Goal: Task Accomplishment & Management: Manage account settings

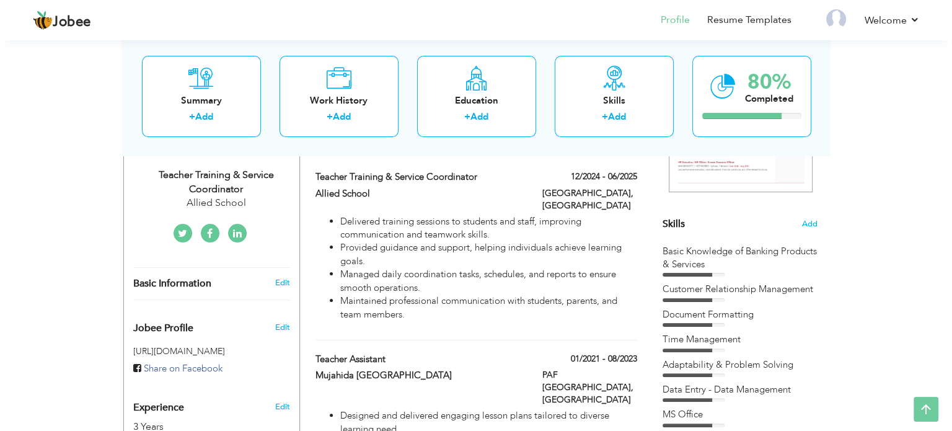
scroll to position [310, 0]
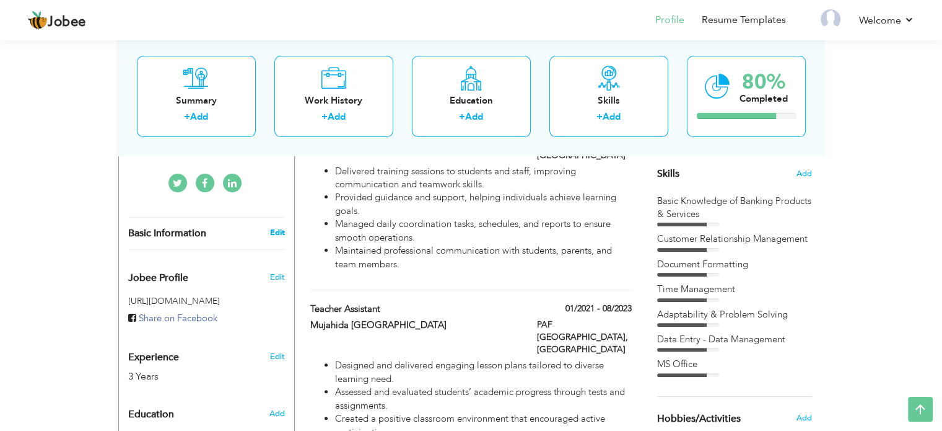
click at [276, 227] on link "Edit" at bounding box center [277, 232] width 15 height 11
type input "Urooba"
type input "Batool"
type input "03274340607"
select select "number:166"
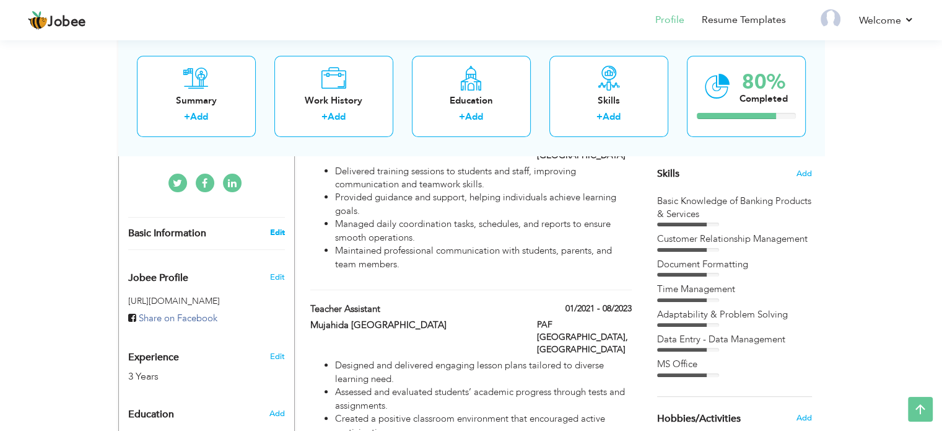
type input "Punjab"
type input "Lahore"
select select "number:5"
type input "Allied School"
type input "Teacher Training & Service Coordinator"
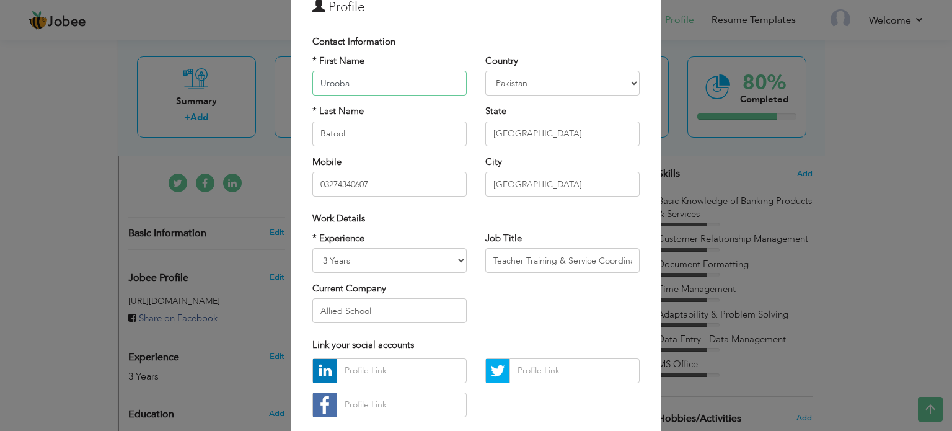
scroll to position [7, 0]
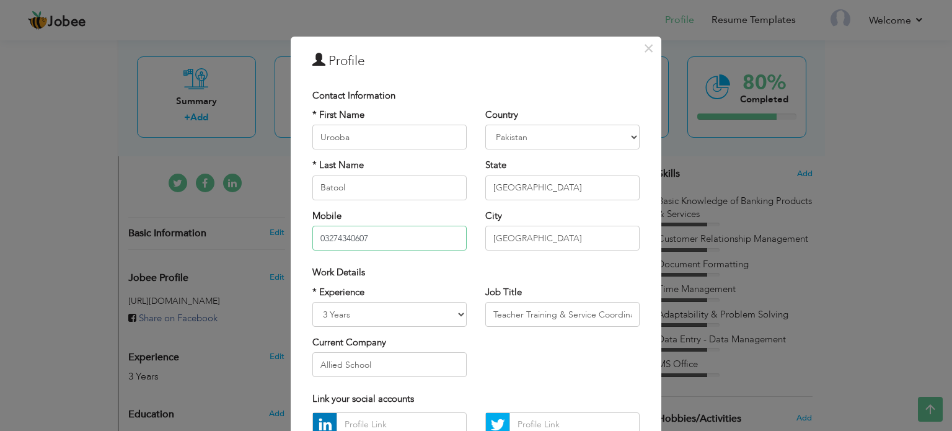
click at [387, 233] on input "03274340607" at bounding box center [389, 238] width 154 height 25
click at [398, 194] on input "Batool" at bounding box center [389, 187] width 154 height 25
click at [550, 171] on div "State Punjab Are you sure?" at bounding box center [562, 179] width 154 height 41
click at [548, 180] on input "Punjab" at bounding box center [562, 187] width 154 height 25
click at [513, 240] on input "Lahore" at bounding box center [562, 238] width 154 height 25
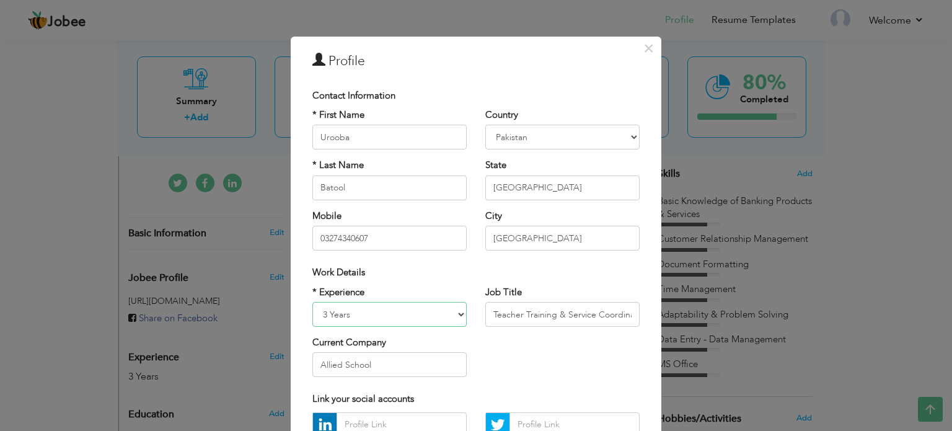
click at [393, 316] on select "Entry Level Less than 1 Year 1 Year 2 Years 3 Years 4 Years 5 Years 6 Years 7 Y…" at bounding box center [389, 314] width 154 height 25
click at [518, 331] on div "Job Title Teacher Training & Service Coordinator" at bounding box center [562, 311] width 173 height 50
click at [544, 307] on input "Teacher Training & Service Coordinator" at bounding box center [562, 314] width 154 height 25
click at [528, 338] on div "* Experience Entry Level Less than 1 Year 1 Year 2 Years 3 Years 4 Years 5 Year…" at bounding box center [476, 336] width 346 height 101
click at [397, 190] on input "Batool" at bounding box center [389, 187] width 154 height 25
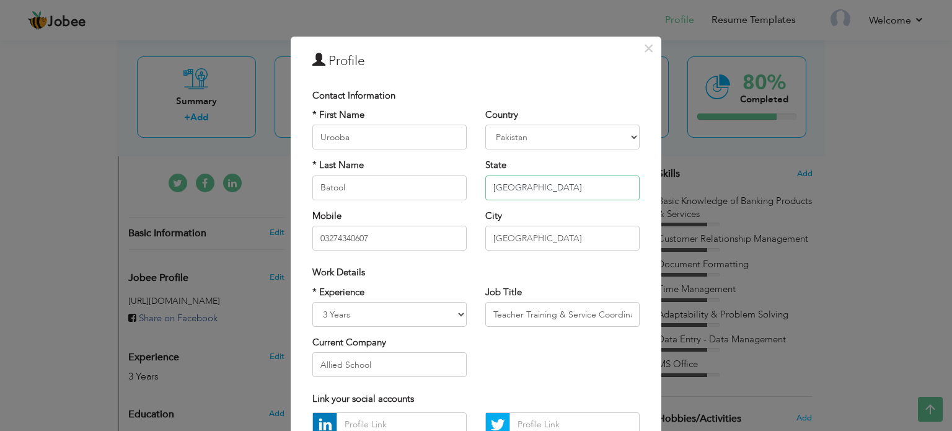
click at [530, 183] on input "Punjab" at bounding box center [562, 187] width 154 height 25
click at [518, 235] on input "Lahore" at bounding box center [562, 238] width 154 height 25
click at [428, 232] on input "03274340607" at bounding box center [389, 238] width 154 height 25
click at [416, 270] on div "Work Details" at bounding box center [475, 272] width 327 height 13
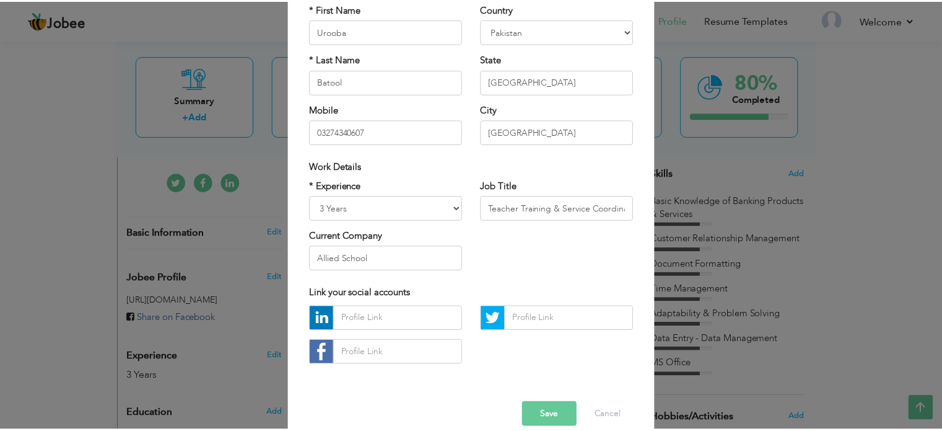
scroll to position [131, 0]
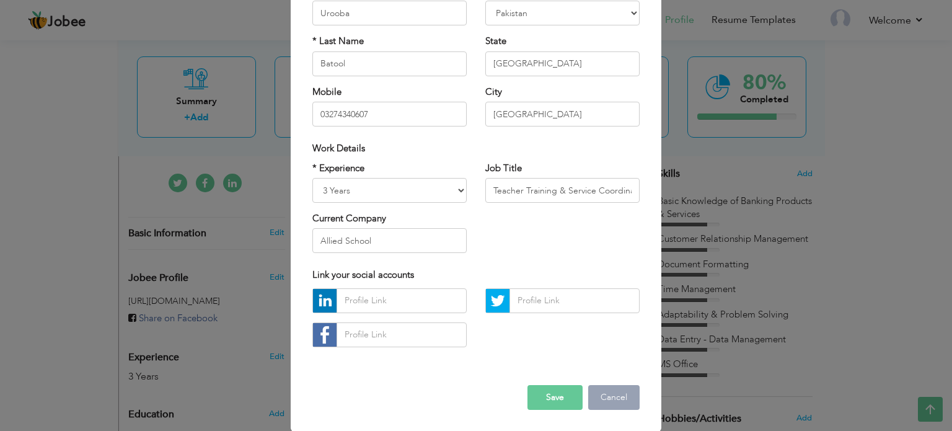
click at [606, 399] on button "Cancel" at bounding box center [613, 397] width 51 height 25
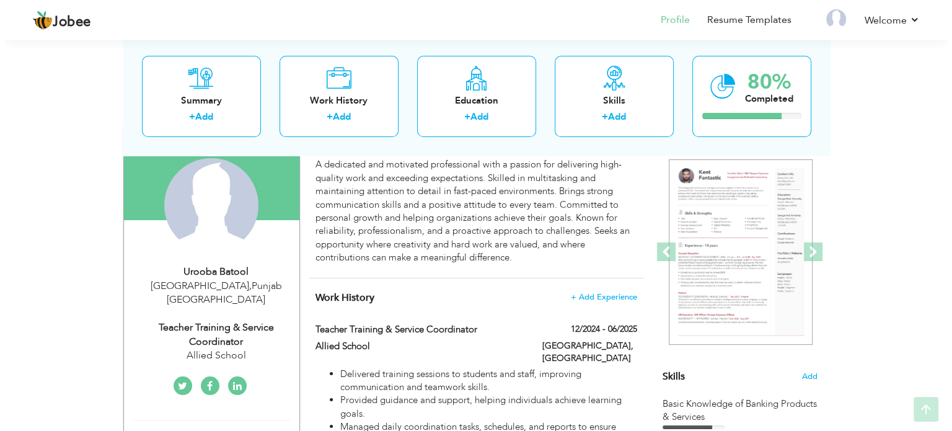
scroll to position [186, 0]
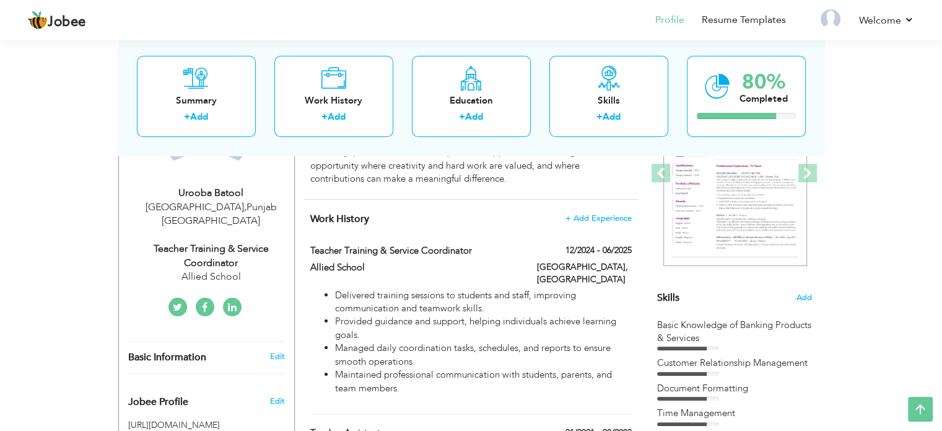
click at [211, 248] on div "Teacher Training & Service Coordinator" at bounding box center [211, 256] width 166 height 29
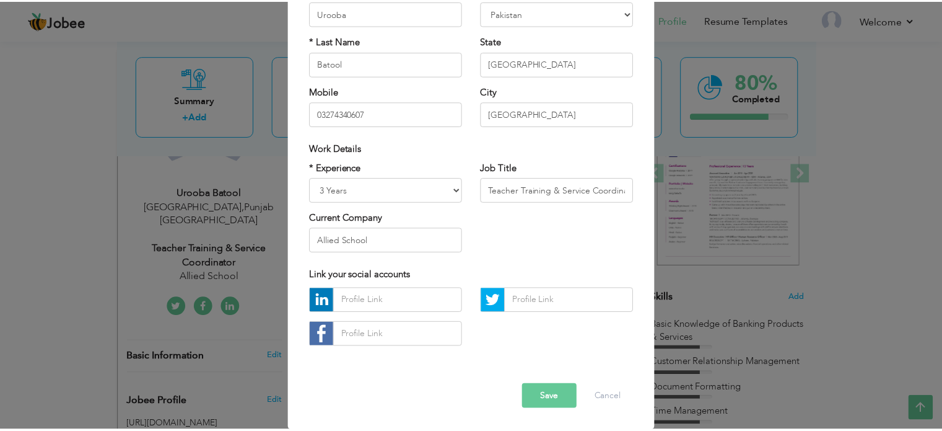
scroll to position [0, 0]
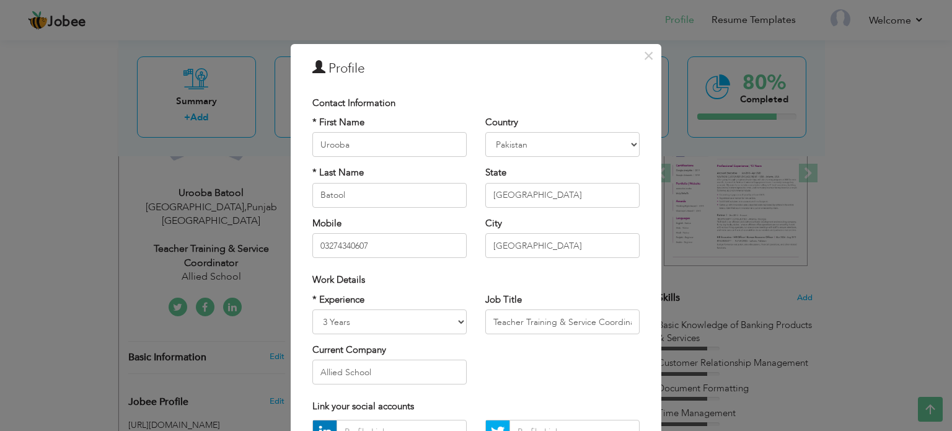
click at [162, 230] on div "× Profile Contact Information * First Name Urooba * Last Name Batool" at bounding box center [476, 215] width 952 height 431
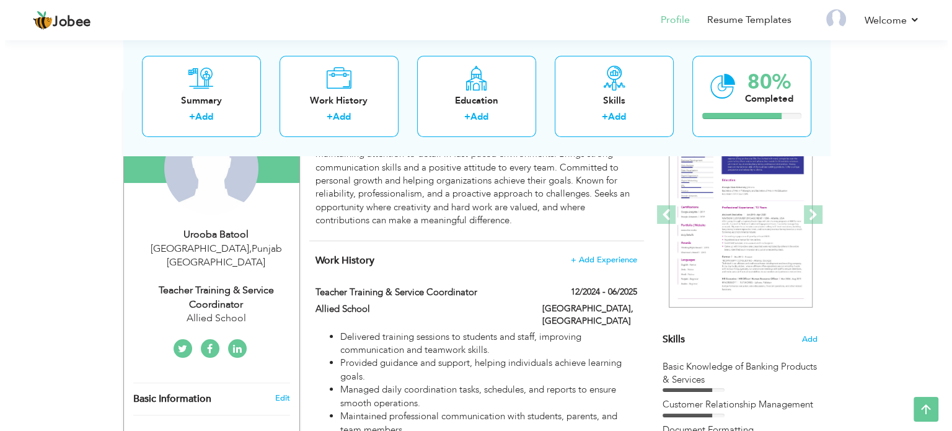
scroll to position [124, 0]
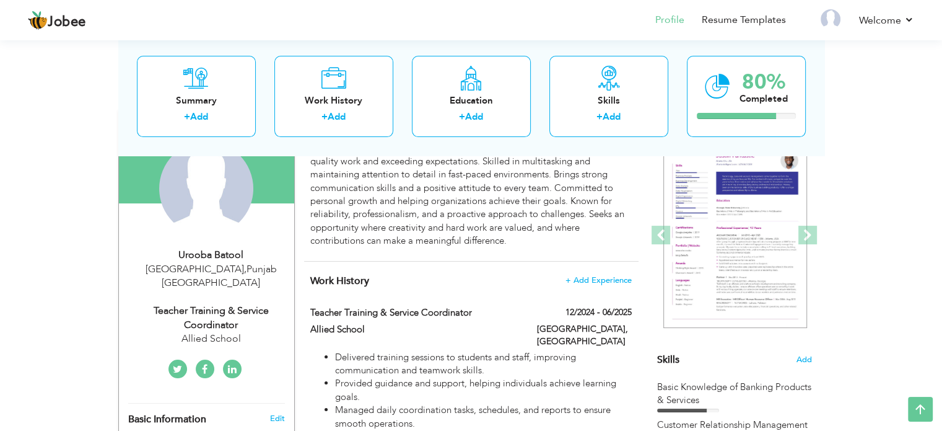
click at [209, 253] on div "Urooba Batool" at bounding box center [211, 255] width 166 height 14
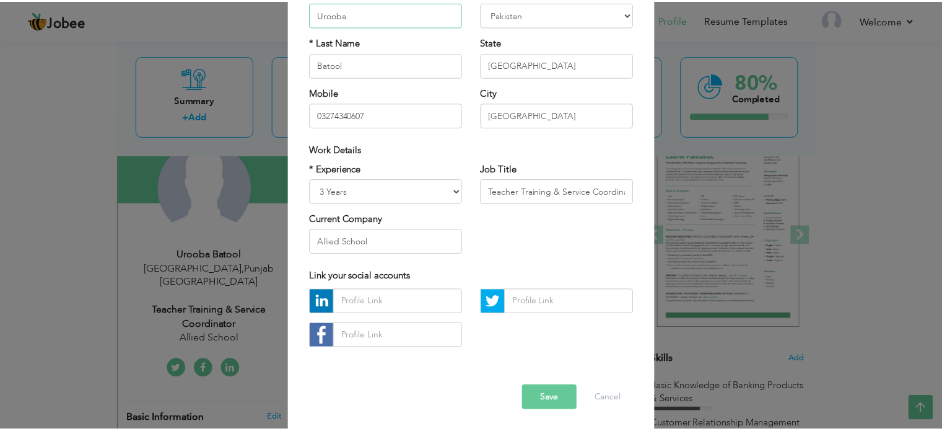
scroll to position [131, 0]
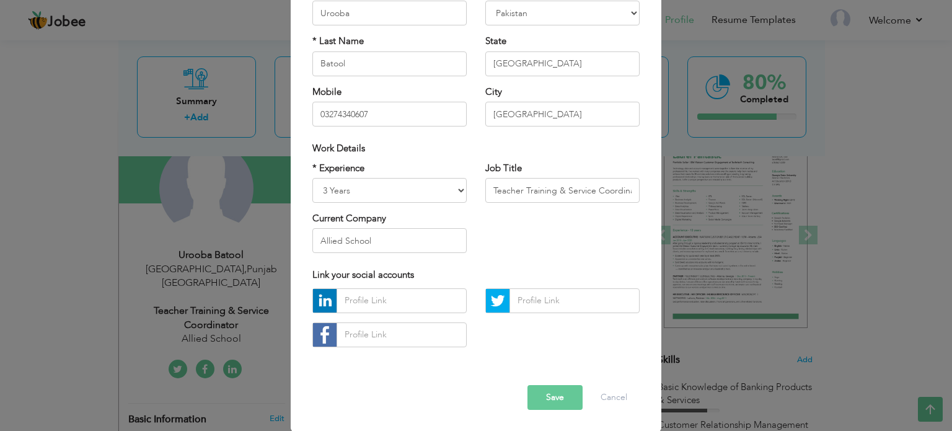
click at [789, 189] on div "× Profile Contact Information * First Name Urooba * Last Name Batool" at bounding box center [476, 215] width 952 height 431
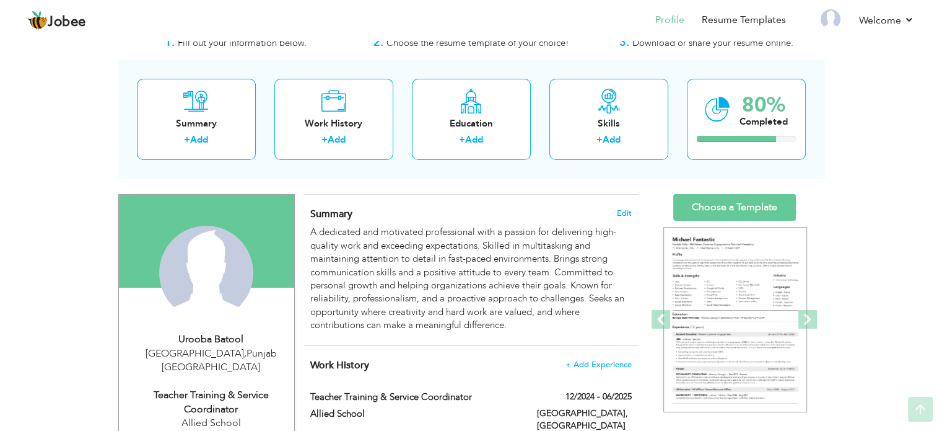
scroll to position [0, 0]
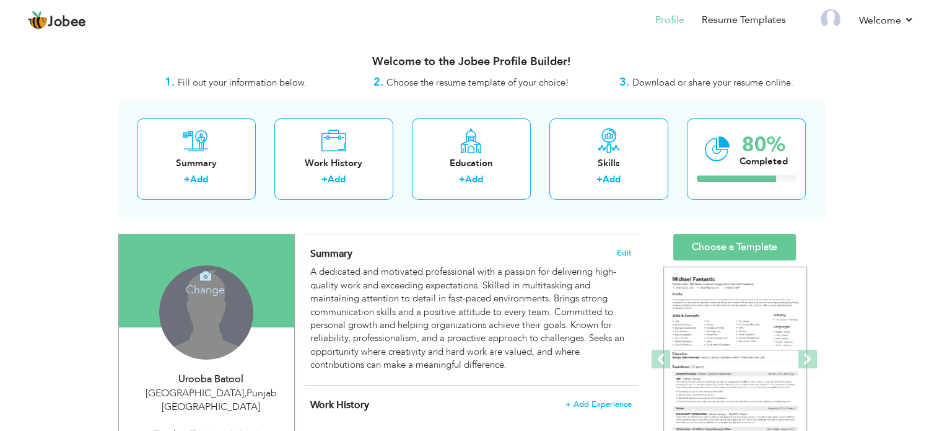
click at [216, 309] on div "Change Remove" at bounding box center [206, 312] width 94 height 94
click at [206, 278] on icon at bounding box center [205, 275] width 11 height 11
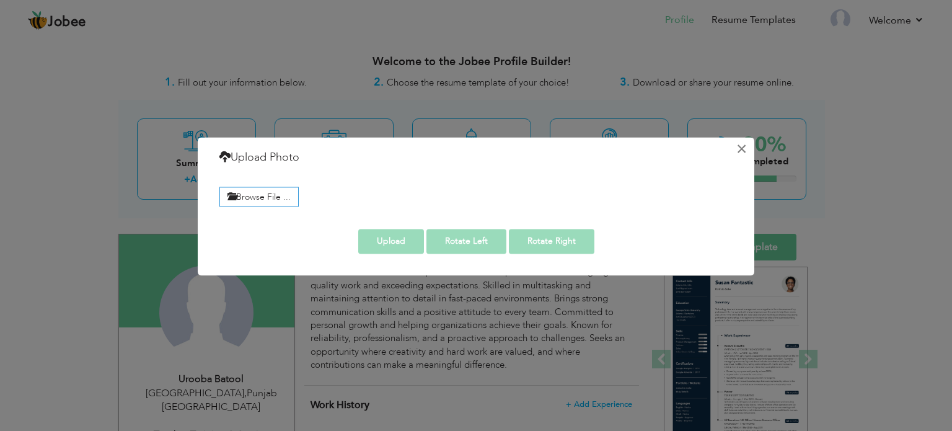
click at [736, 149] on button "×" at bounding box center [741, 149] width 20 height 20
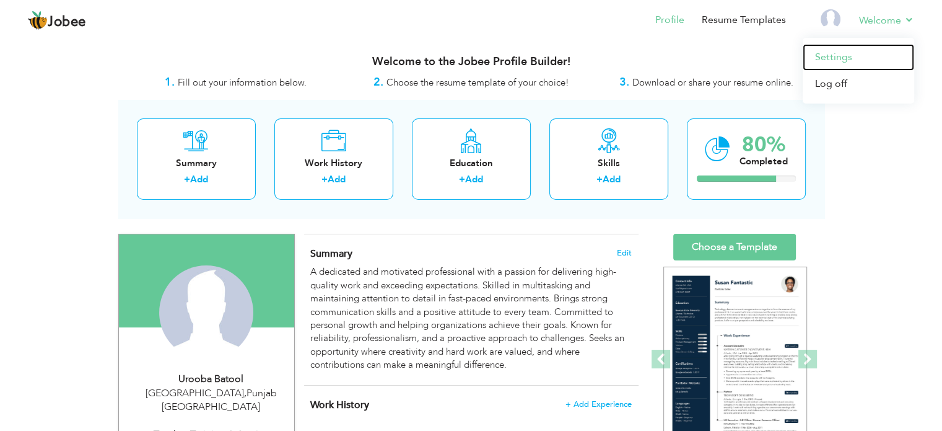
click at [839, 56] on link "Settings" at bounding box center [859, 57] width 112 height 27
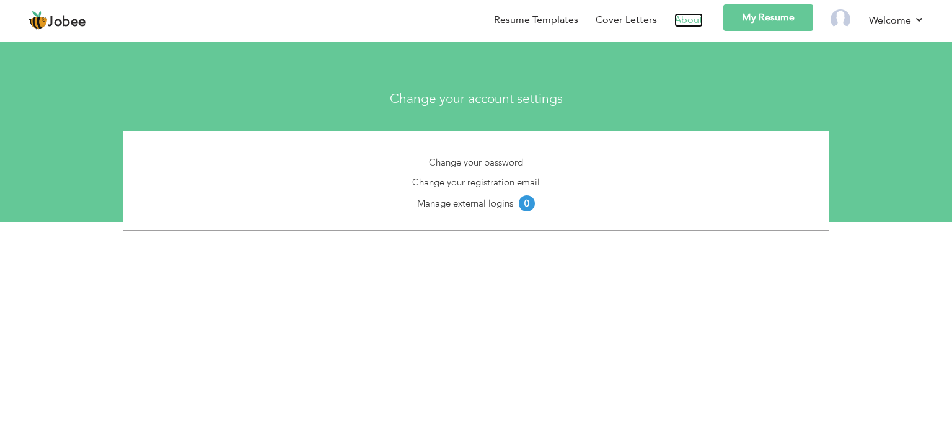
click at [688, 19] on link "About" at bounding box center [688, 20] width 29 height 14
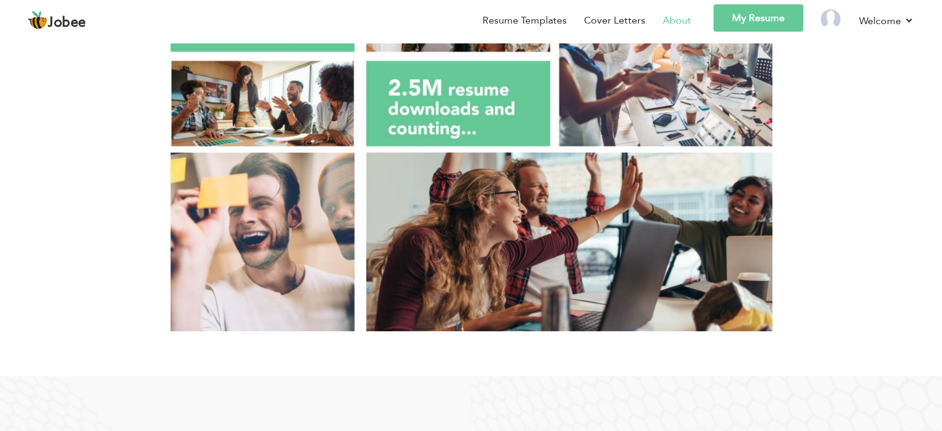
scroll to position [310, 0]
